Goal: Task Accomplishment & Management: Manage account settings

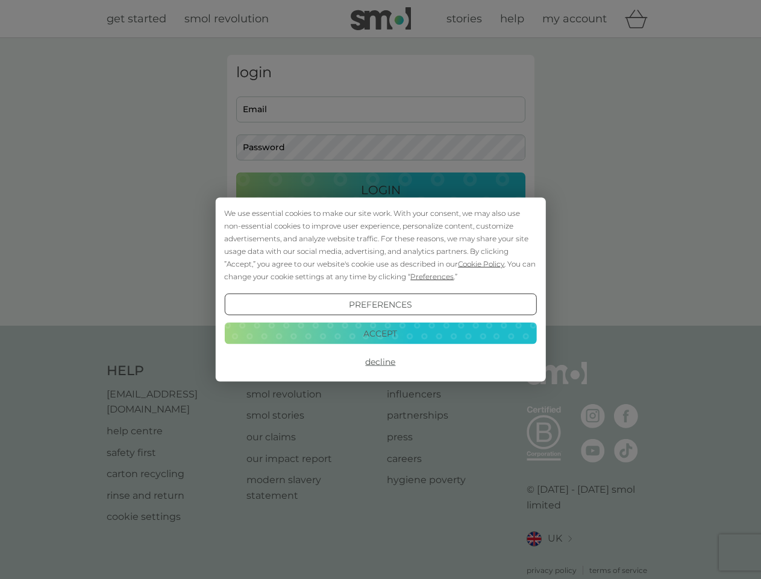
click at [482, 263] on span "Cookie Policy" at bounding box center [481, 263] width 46 height 9
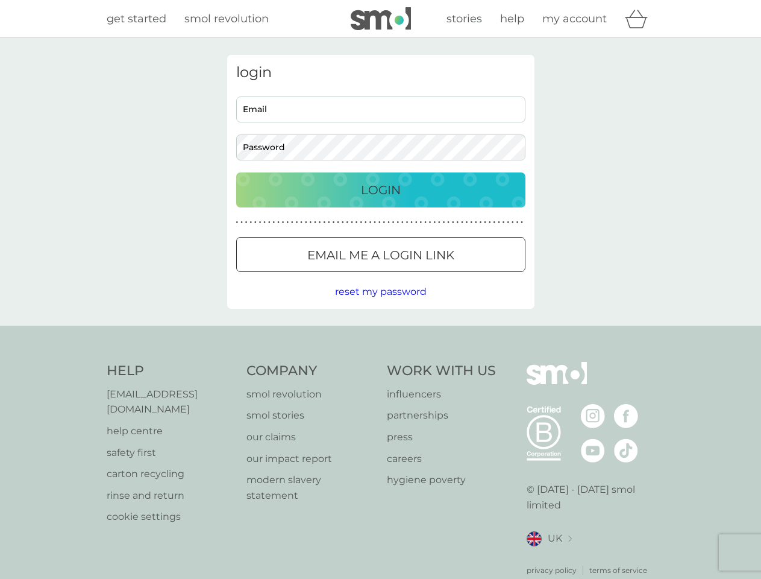
click at [431, 276] on div "login Email Password Login ● ● ● ● ● ● ● ● ● ● ● ● ● ● ● ● ● ● ● ● ● ● ● ● ● ● …" at bounding box center [380, 182] width 307 height 254
click at [380, 304] on div "login Email Password Login ● ● ● ● ● ● ● ● ● ● ● ● ● ● ● ● ● ● ● ● ● ● ● ● ● ● …" at bounding box center [380, 182] width 307 height 254
click at [380, 362] on div "Help [EMAIL_ADDRESS][DOMAIN_NAME] help centre safety first carton recycling rin…" at bounding box center [381, 469] width 549 height 214
click at [380, 333] on div "Help [EMAIL_ADDRESS][DOMAIN_NAME] help centre safety first carton recycling rin…" at bounding box center [380, 469] width 761 height 286
